Goal: Book appointment/travel/reservation

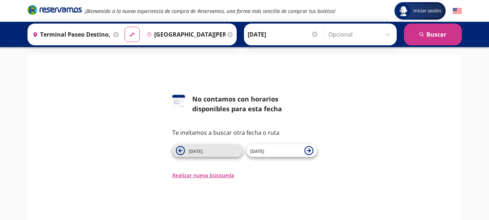
click at [179, 151] on icon at bounding box center [180, 150] width 4 height 4
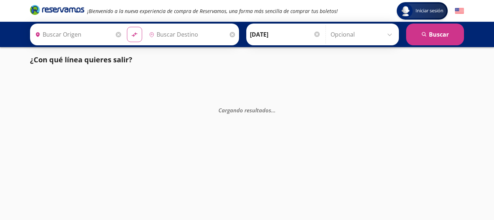
type input "Terminal Paseo Destino, [GEOGRAPHIC_DATA]"
type input "[GEOGRAPHIC_DATA][PERSON_NAME] ([GEOGRAPHIC_DATA]), [GEOGRAPHIC_DATA]"
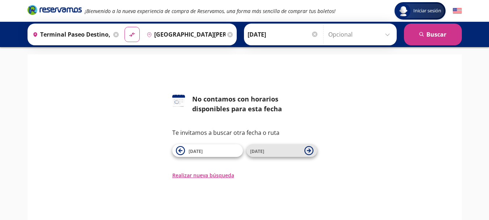
click at [309, 151] on icon at bounding box center [308, 150] width 4 height 4
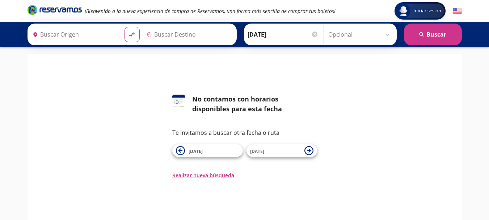
type input "Terminal Paseo Destino, [GEOGRAPHIC_DATA]"
type input "[GEOGRAPHIC_DATA][PERSON_NAME] ([GEOGRAPHIC_DATA]), [GEOGRAPHIC_DATA]"
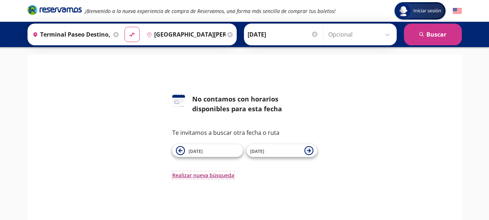
click at [207, 177] on button "Realizar nueva búsqueda" at bounding box center [203, 175] width 62 height 8
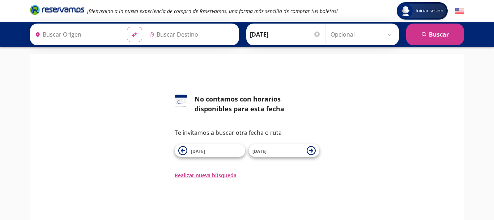
type input "Terminal Paseo Destino, [GEOGRAPHIC_DATA]"
type input "[GEOGRAPHIC_DATA][PERSON_NAME] ([GEOGRAPHIC_DATA]), [GEOGRAPHIC_DATA]"
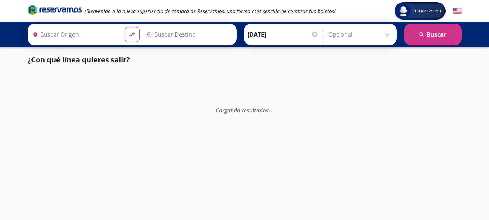
type input "Terminal Paseo Destino, [GEOGRAPHIC_DATA]"
type input "[GEOGRAPHIC_DATA][PERSON_NAME] ([GEOGRAPHIC_DATA]), [GEOGRAPHIC_DATA]"
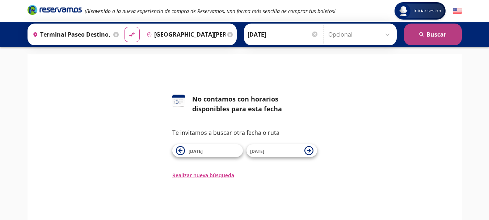
click at [431, 33] on button "search [GEOGRAPHIC_DATA]" at bounding box center [433, 35] width 58 height 22
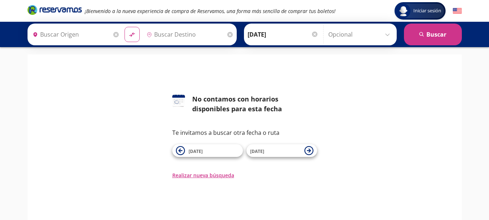
type input "Terminal Paseo Destino, [GEOGRAPHIC_DATA]"
type input "[GEOGRAPHIC_DATA][PERSON_NAME] ([GEOGRAPHIC_DATA]), [GEOGRAPHIC_DATA]"
click at [387, 37] on input "Opcional" at bounding box center [360, 34] width 65 height 18
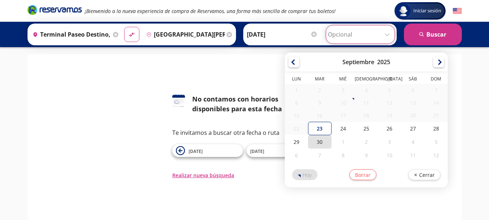
click at [320, 141] on div "30" at bounding box center [319, 141] width 23 height 13
type input "30-Sep-25"
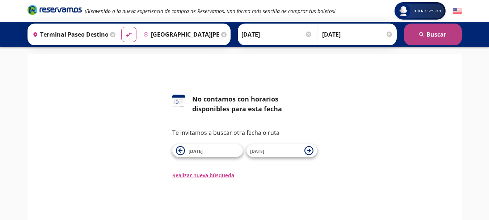
click at [440, 34] on button "search Buscar" at bounding box center [433, 35] width 58 height 22
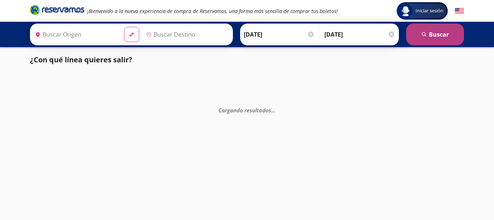
type input "Terminal Paseo Destino, [GEOGRAPHIC_DATA]"
type input "[GEOGRAPHIC_DATA][PERSON_NAME] ([GEOGRAPHIC_DATA]), [GEOGRAPHIC_DATA]"
